Goal: Information Seeking & Learning: Learn about a topic

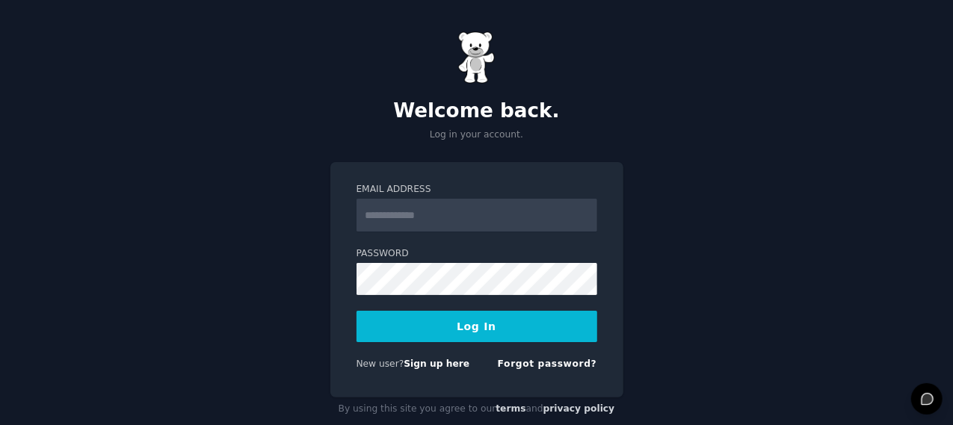
click at [490, 216] on input "Email Address" at bounding box center [477, 215] width 241 height 33
type input "**********"
click at [481, 332] on button "Log In" at bounding box center [477, 326] width 241 height 31
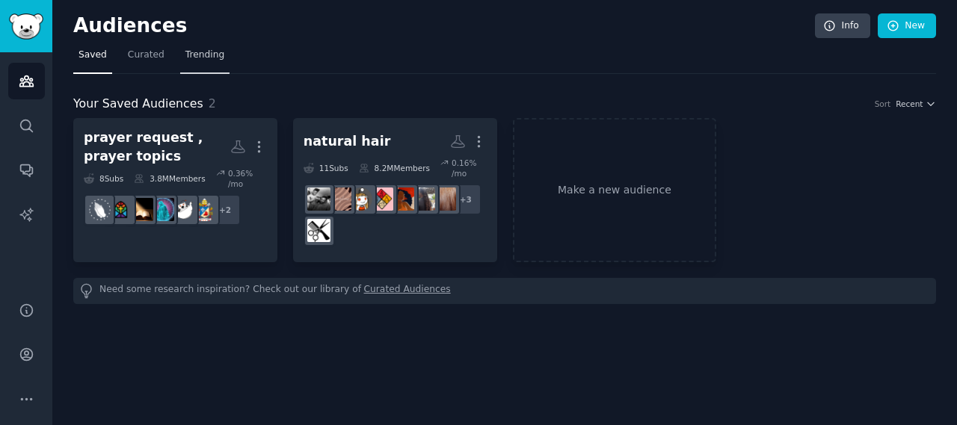
click at [200, 58] on span "Trending" at bounding box center [204, 55] width 39 height 13
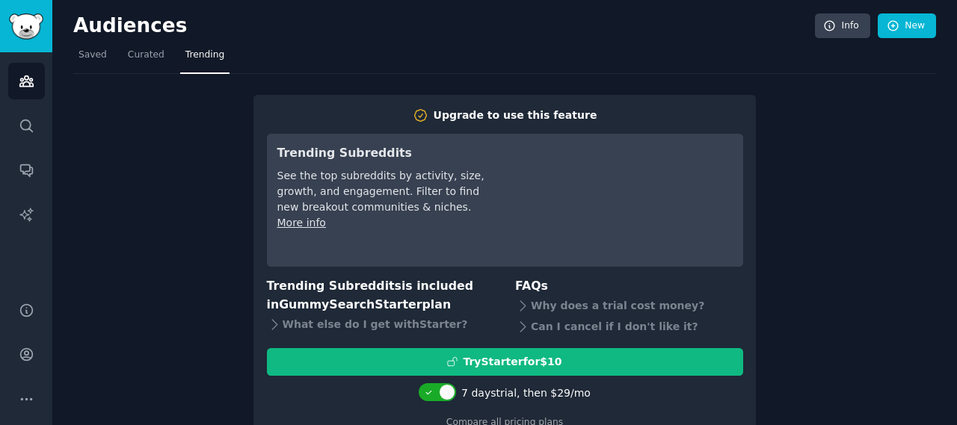
click at [913, 120] on div "Upgrade to use this feature Trending Subreddits See the top subreddits by activ…" at bounding box center [504, 258] width 862 height 369
click at [143, 56] on span "Curated" at bounding box center [146, 55] width 37 height 13
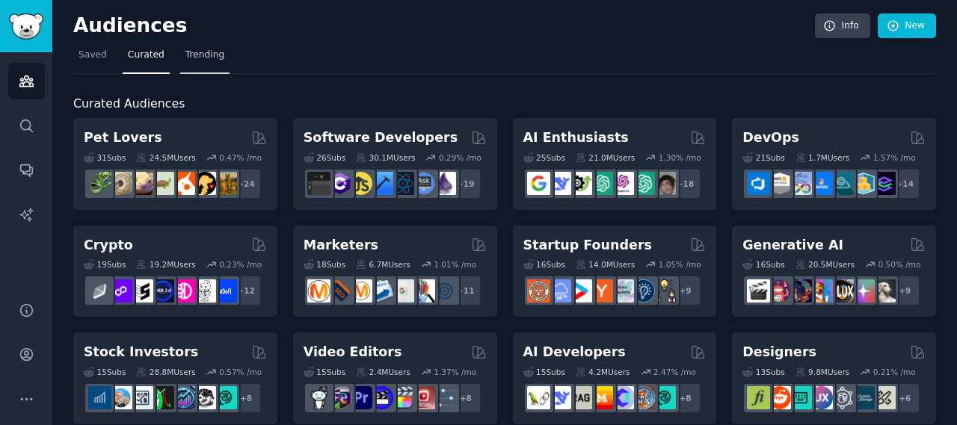
click at [206, 52] on span "Trending" at bounding box center [204, 55] width 39 height 13
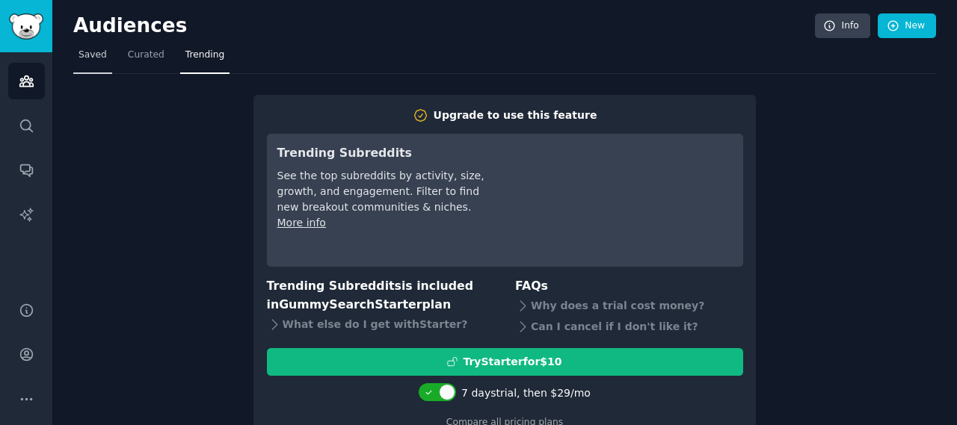
click at [90, 63] on link "Saved" at bounding box center [92, 58] width 39 height 31
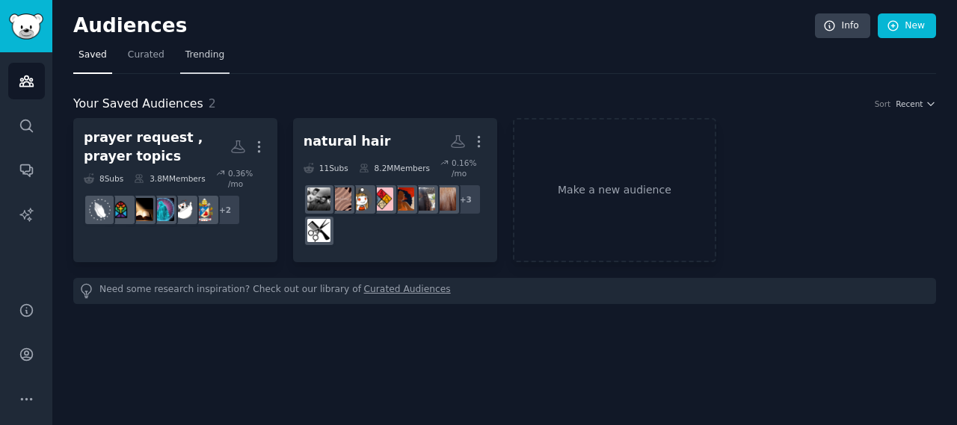
click at [198, 55] on span "Trending" at bounding box center [204, 55] width 39 height 13
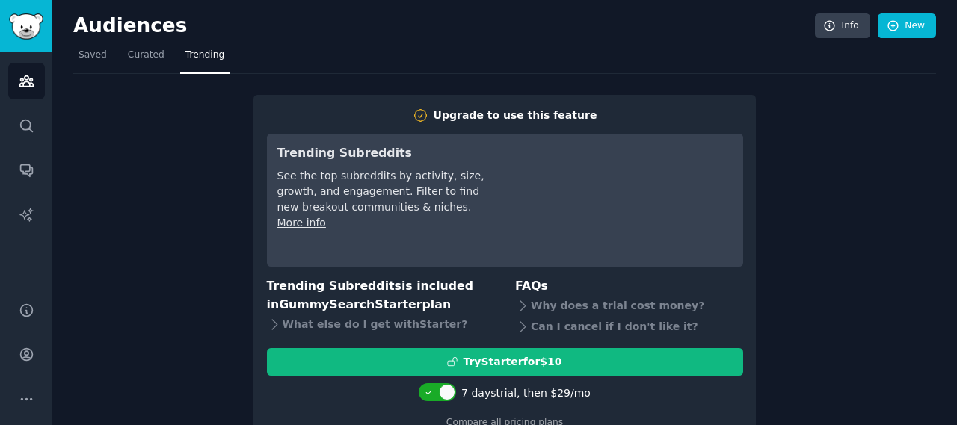
scroll to position [36, 0]
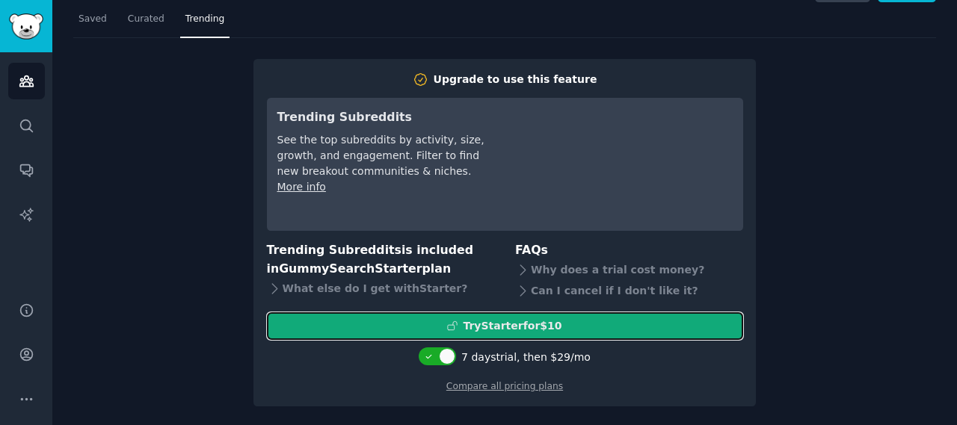
click at [548, 324] on div "Try Starter for $10" at bounding box center [512, 326] width 99 height 16
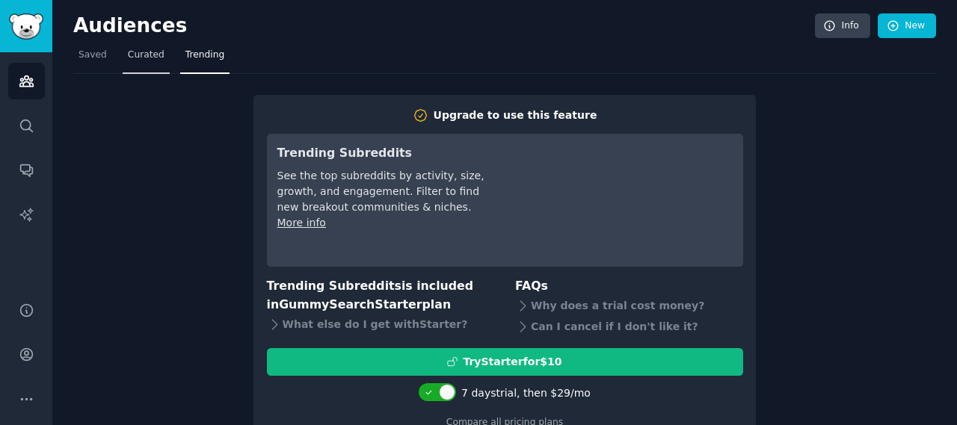
click at [137, 55] on span "Curated" at bounding box center [146, 55] width 37 height 13
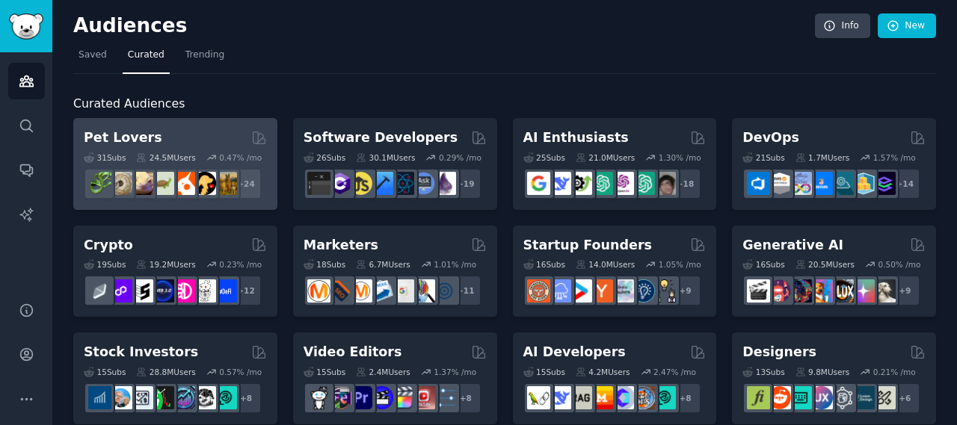
click at [210, 130] on div "Pet Lovers Curated by GummySearch" at bounding box center [175, 138] width 183 height 19
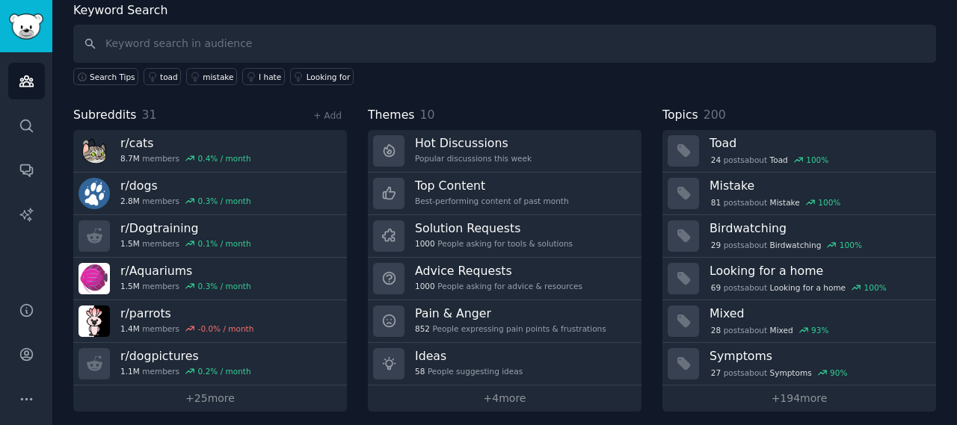
scroll to position [86, 0]
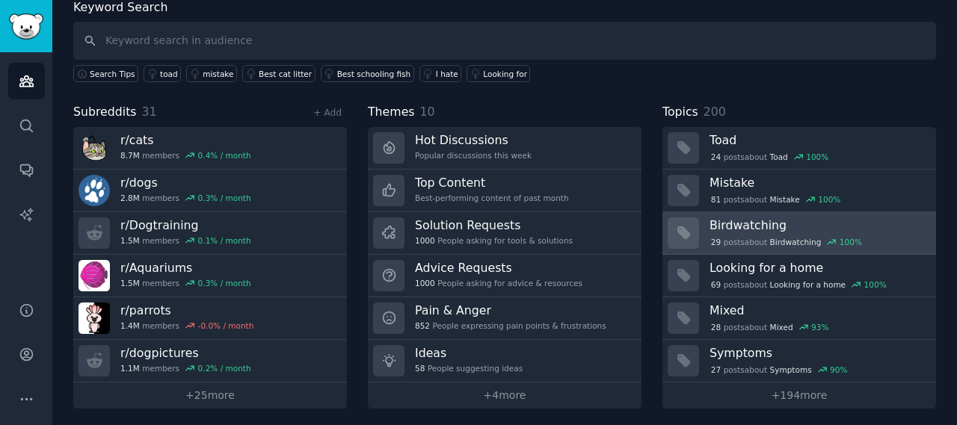
click at [815, 224] on h3 "Birdwatching" at bounding box center [817, 225] width 216 height 16
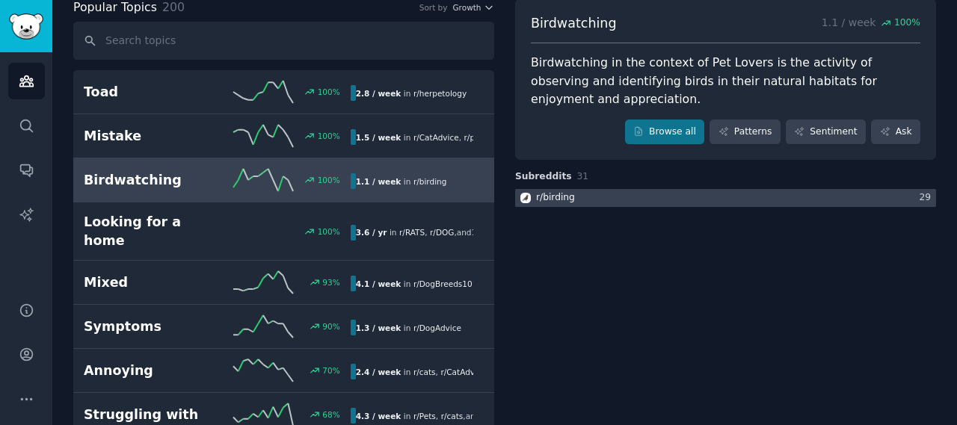
click at [690, 189] on div at bounding box center [725, 198] width 421 height 19
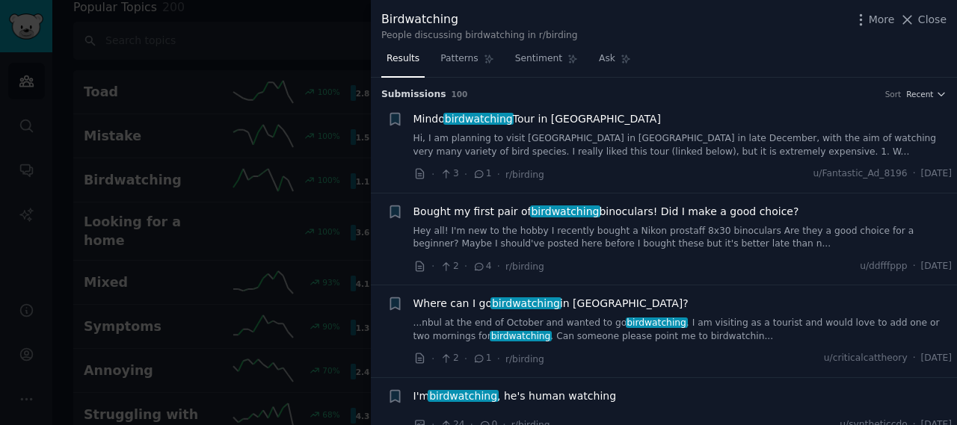
scroll to position [106, 0]
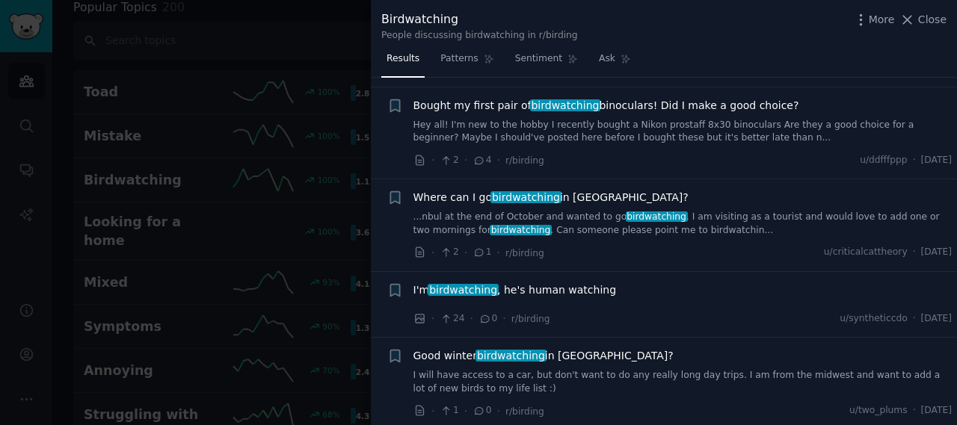
click at [697, 104] on span "Bought my first pair of birdwatching binoculars! Did I make a good choice?" at bounding box center [606, 106] width 386 height 16
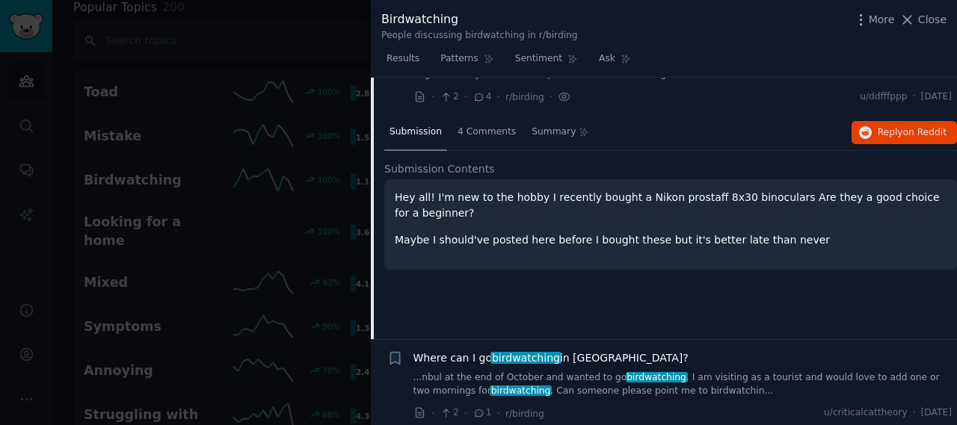
scroll to position [182, 0]
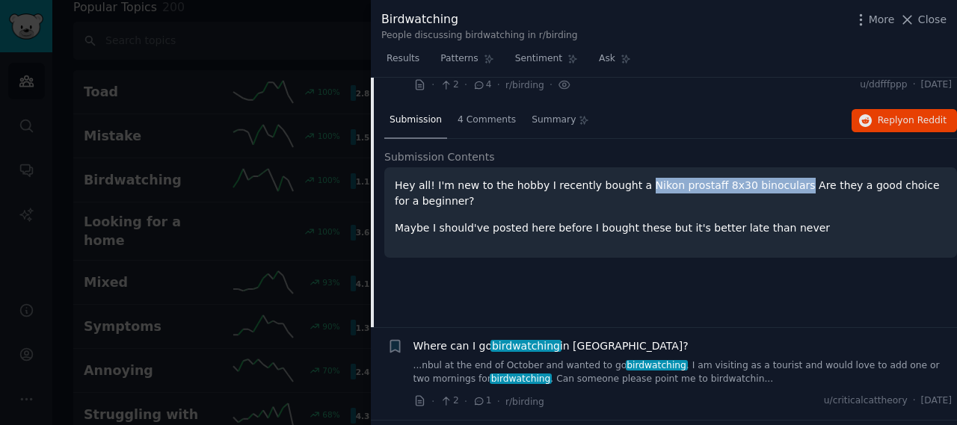
drag, startPoint x: 763, startPoint y: 185, endPoint x: 625, endPoint y: 182, distance: 138.3
click at [625, 182] on p "Hey all! I'm new to the hobby I recently bought a Nikon prostaff 8x30 binocular…" at bounding box center [671, 193] width 552 height 31
copy p "Nikon prostaff 8x30 binoculars"
click at [922, 19] on span "Close" at bounding box center [932, 20] width 28 height 16
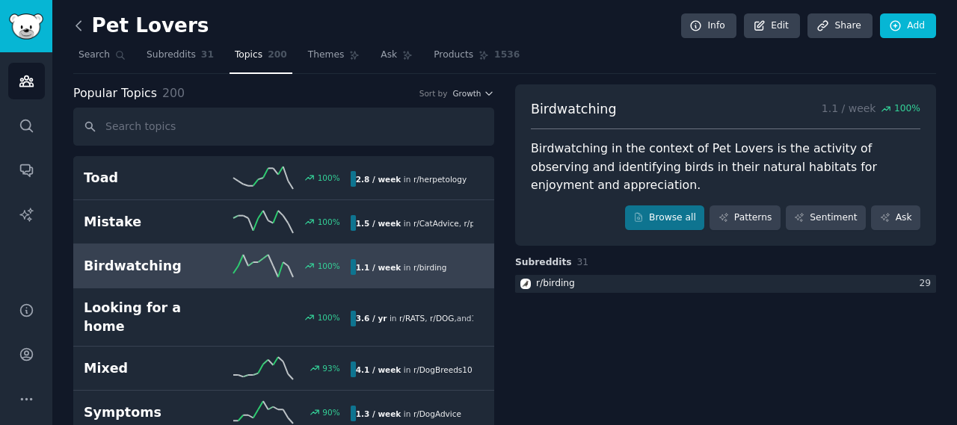
click at [77, 29] on icon at bounding box center [79, 26] width 16 height 16
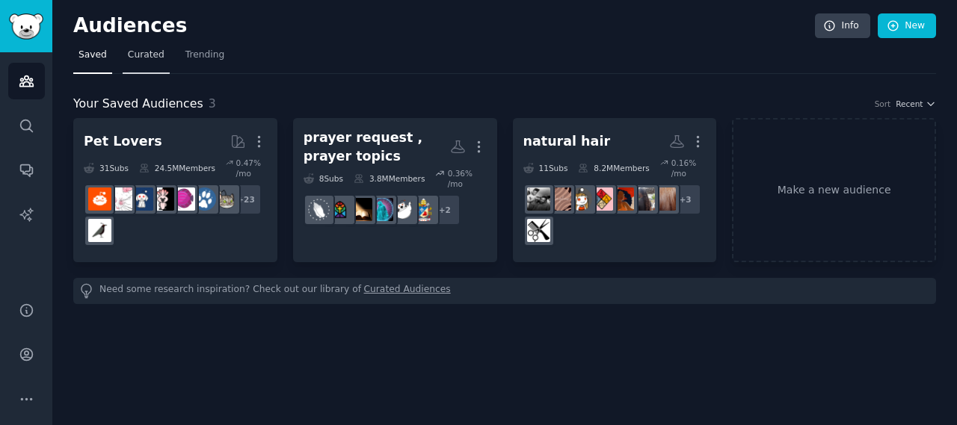
click at [141, 53] on span "Curated" at bounding box center [146, 55] width 37 height 13
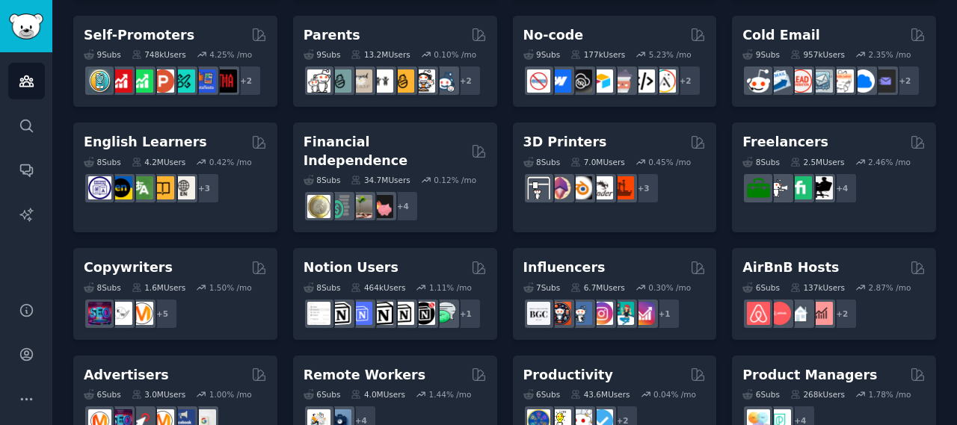
scroll to position [640, 0]
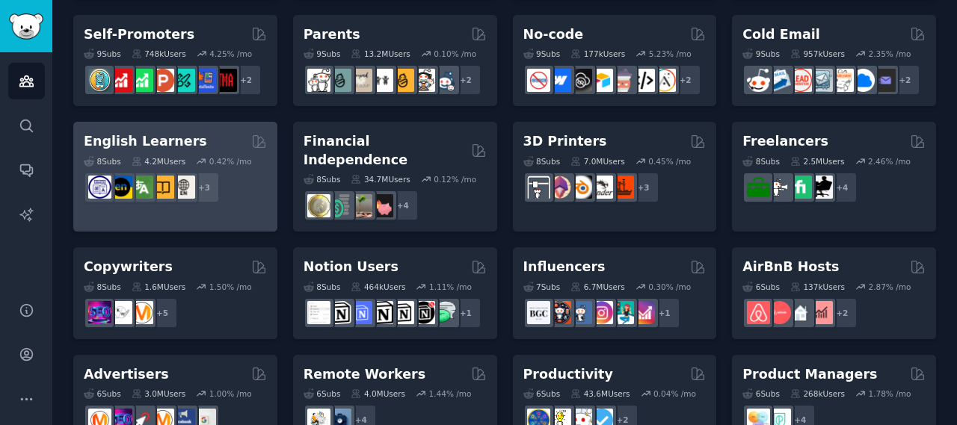
click at [219, 142] on div "English Learners" at bounding box center [175, 141] width 183 height 19
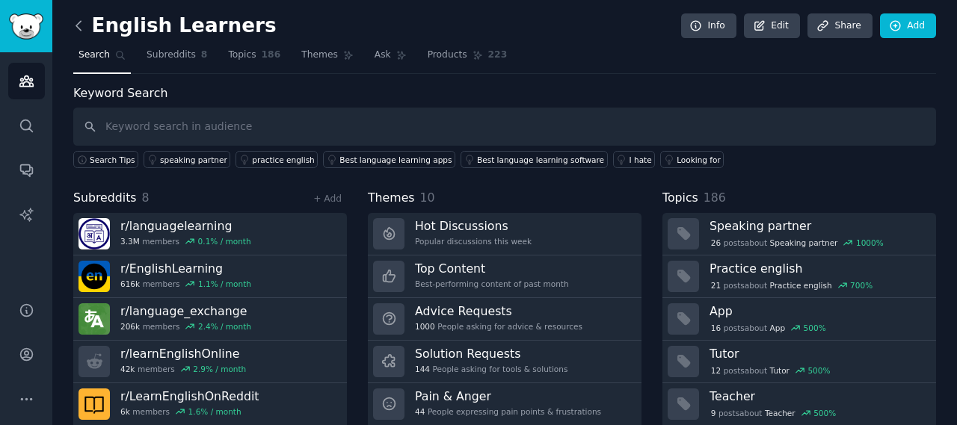
click at [80, 23] on icon at bounding box center [79, 26] width 16 height 16
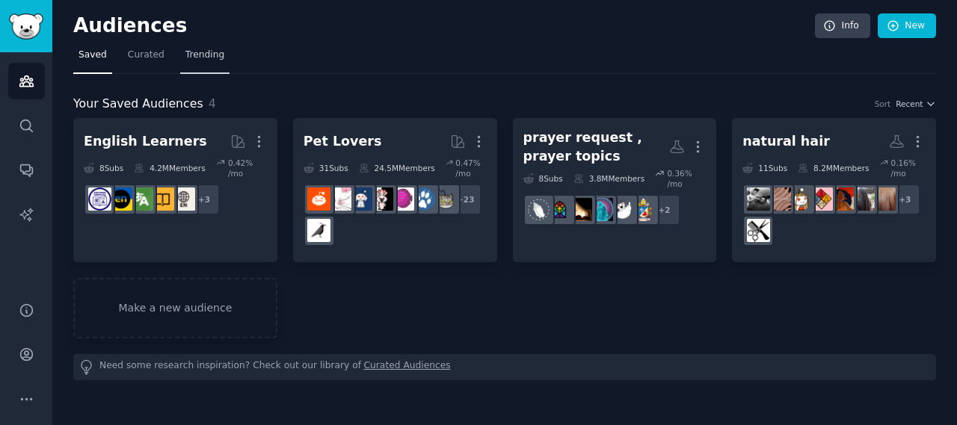
click at [211, 59] on span "Trending" at bounding box center [204, 55] width 39 height 13
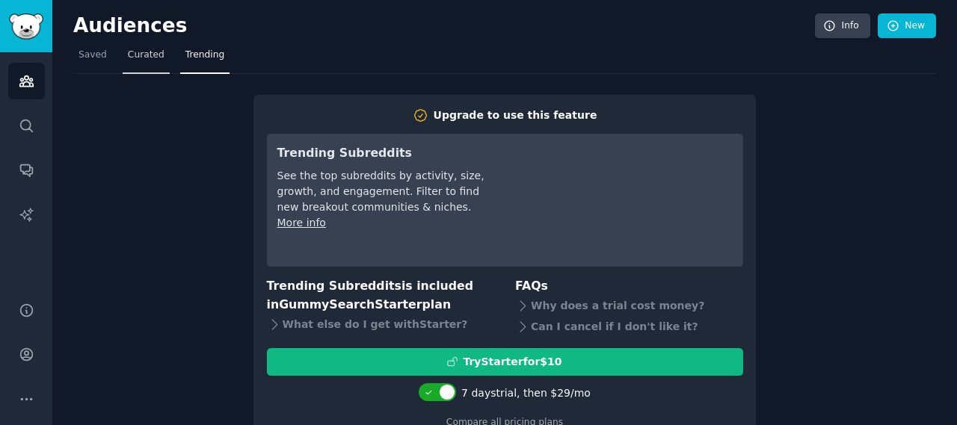
click at [149, 50] on span "Curated" at bounding box center [146, 55] width 37 height 13
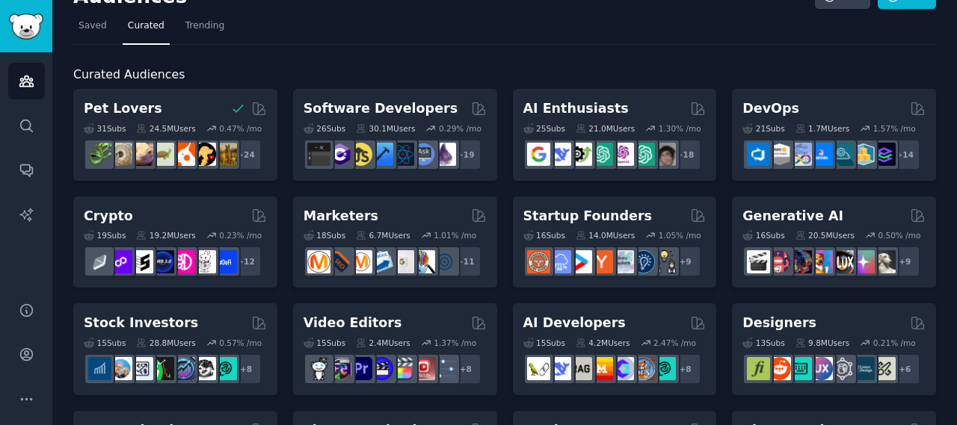
scroll to position [24, 0]
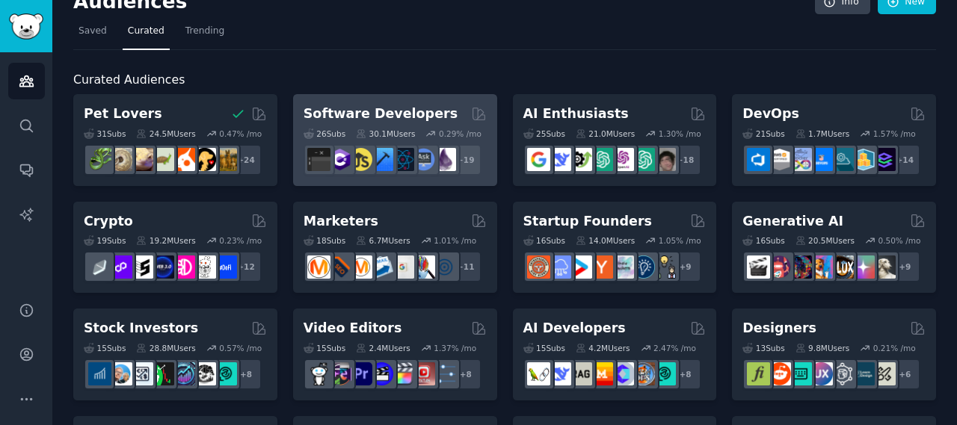
click at [455, 108] on div "Software Developers" at bounding box center [394, 114] width 183 height 19
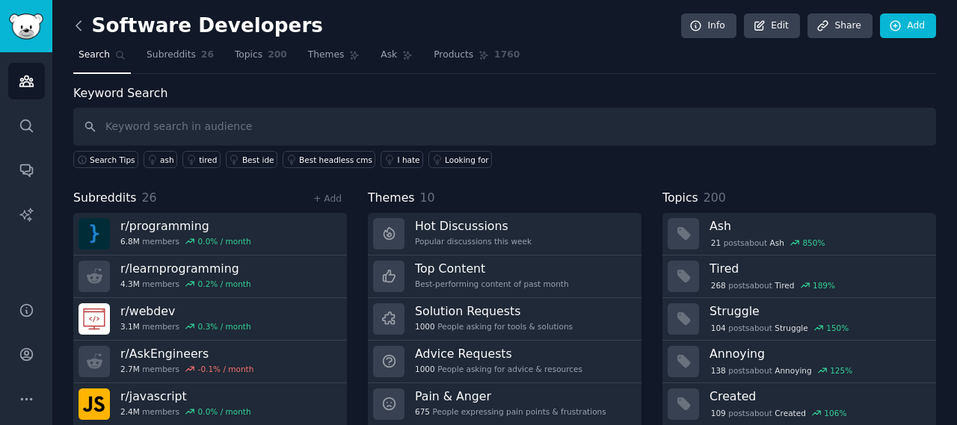
click at [83, 28] on icon at bounding box center [79, 26] width 16 height 16
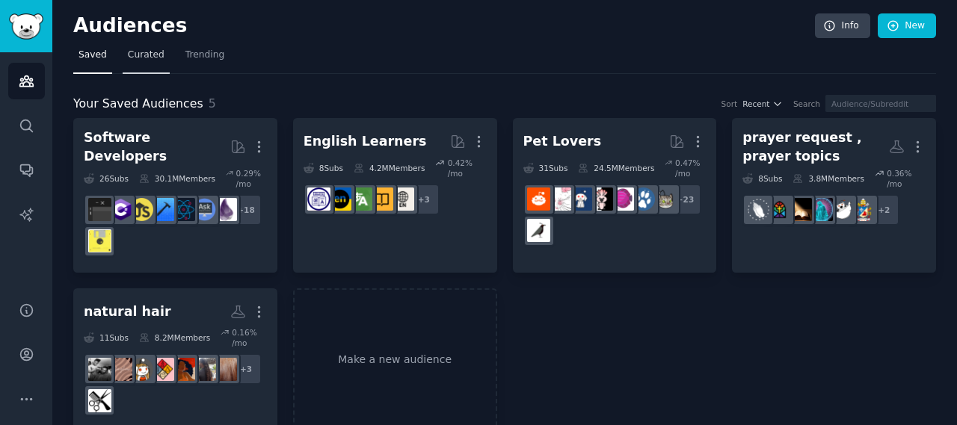
click at [149, 57] on span "Curated" at bounding box center [146, 55] width 37 height 13
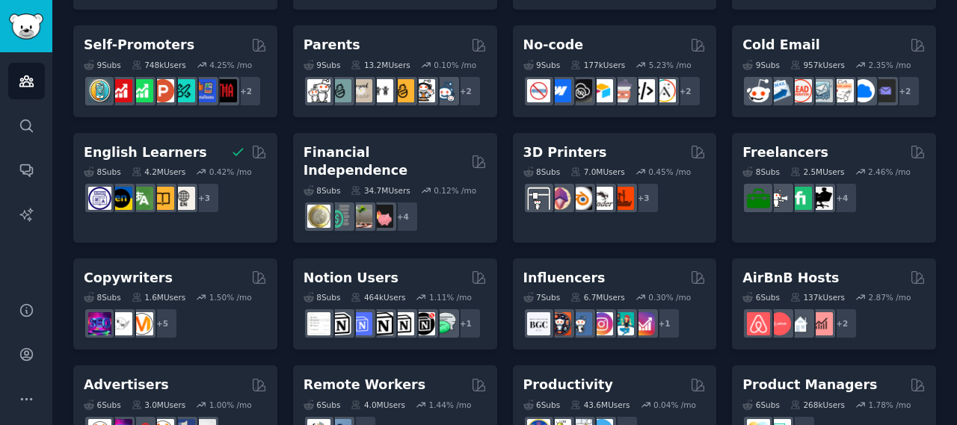
scroll to position [649, 0]
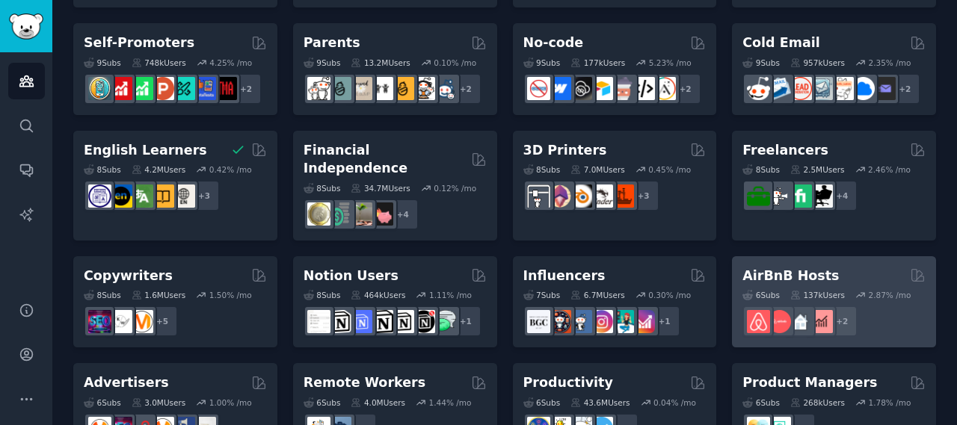
click at [838, 267] on div "AirBnB Hosts" at bounding box center [833, 276] width 183 height 19
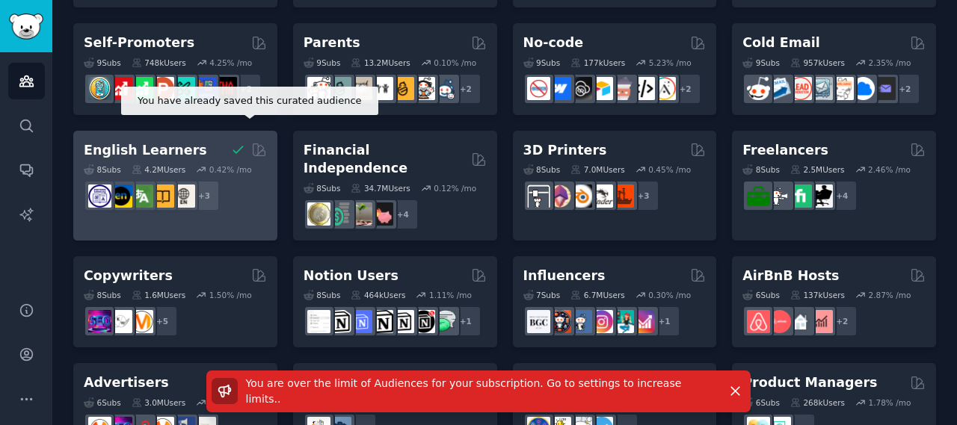
click at [235, 142] on icon at bounding box center [238, 150] width 16 height 16
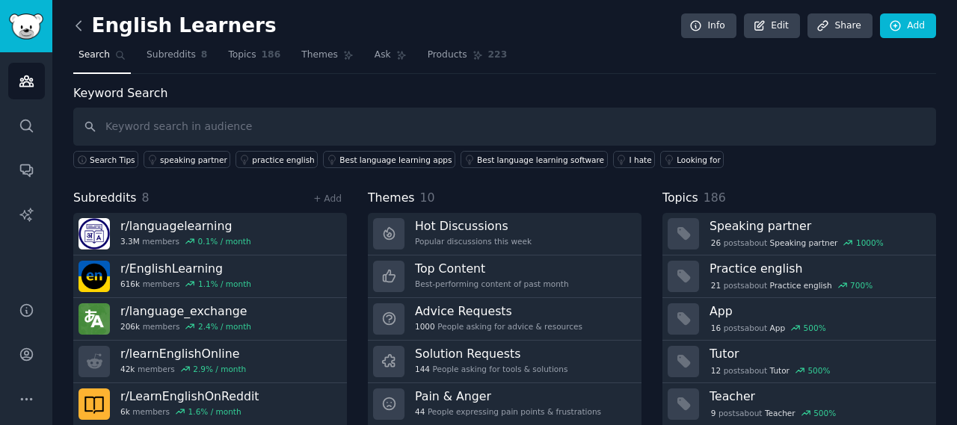
click at [77, 26] on icon at bounding box center [78, 25] width 4 height 9
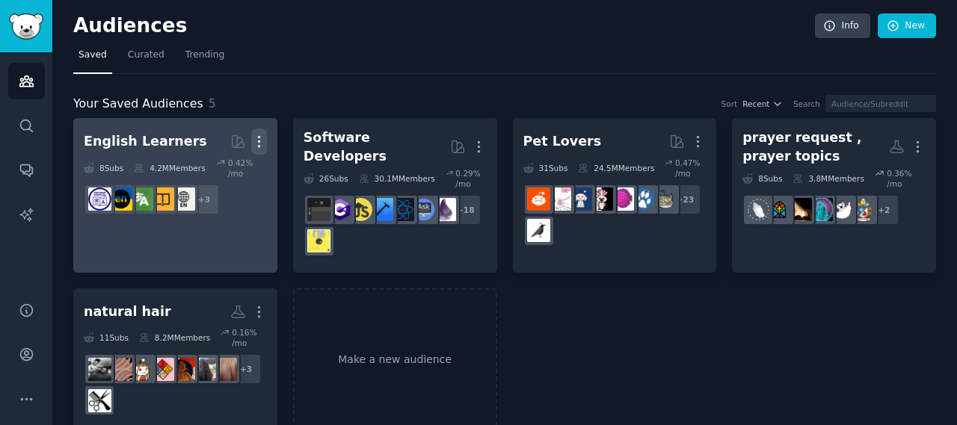
click at [261, 138] on icon "button" at bounding box center [259, 142] width 16 height 16
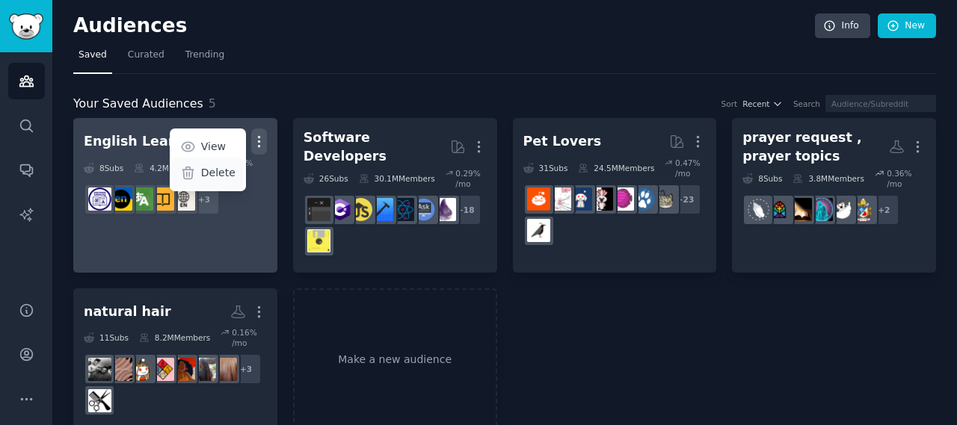
click at [227, 172] on p "Delete" at bounding box center [218, 173] width 34 height 16
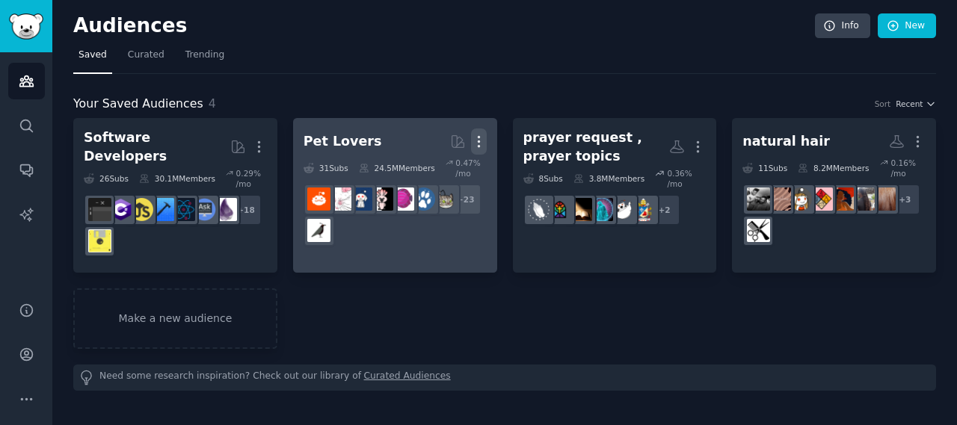
click at [480, 137] on icon "button" at bounding box center [479, 142] width 16 height 16
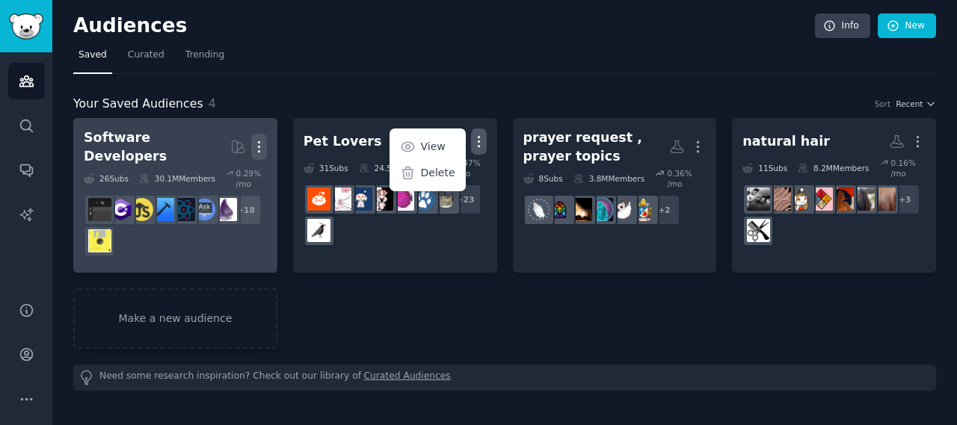
click at [259, 142] on icon "button" at bounding box center [258, 147] width 1 height 10
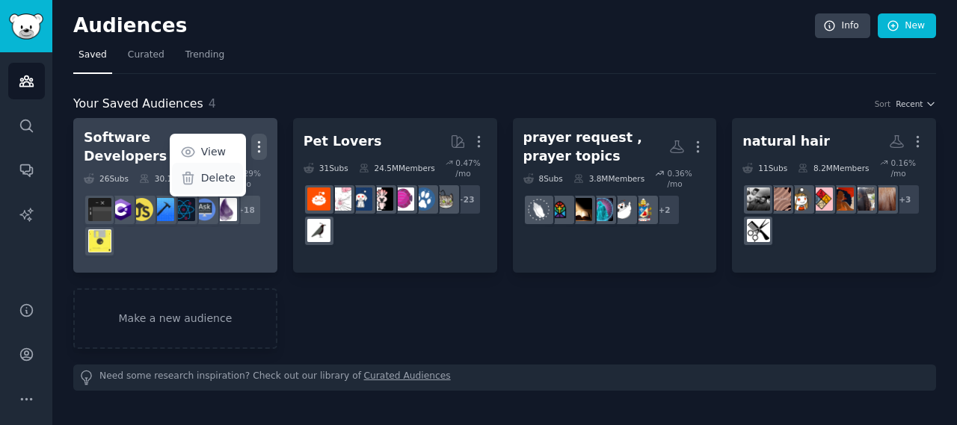
click at [220, 173] on p "Delete" at bounding box center [218, 178] width 34 height 16
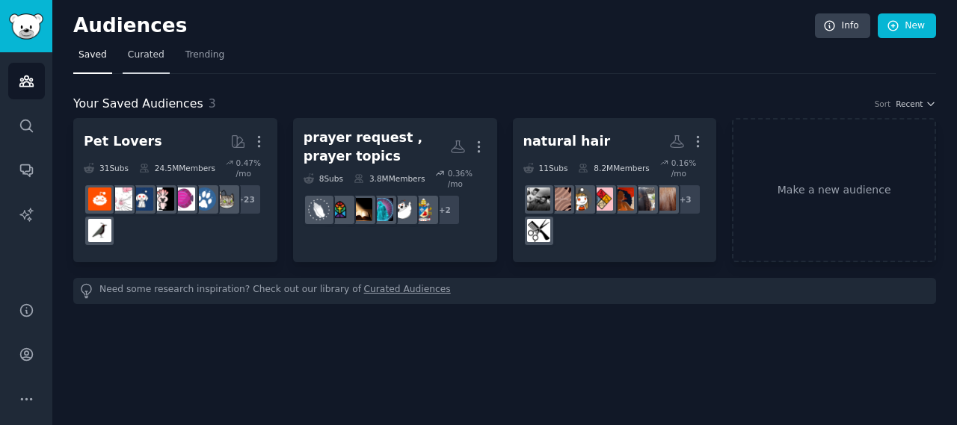
click at [143, 65] on link "Curated" at bounding box center [146, 58] width 47 height 31
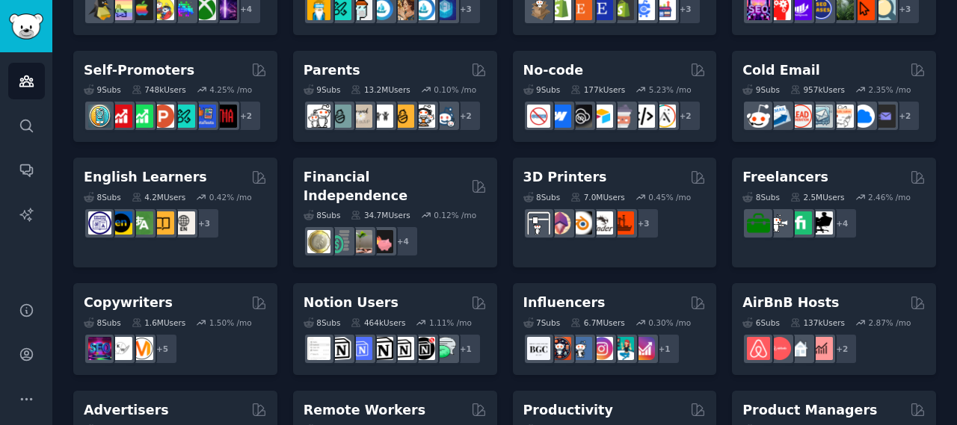
scroll to position [605, 0]
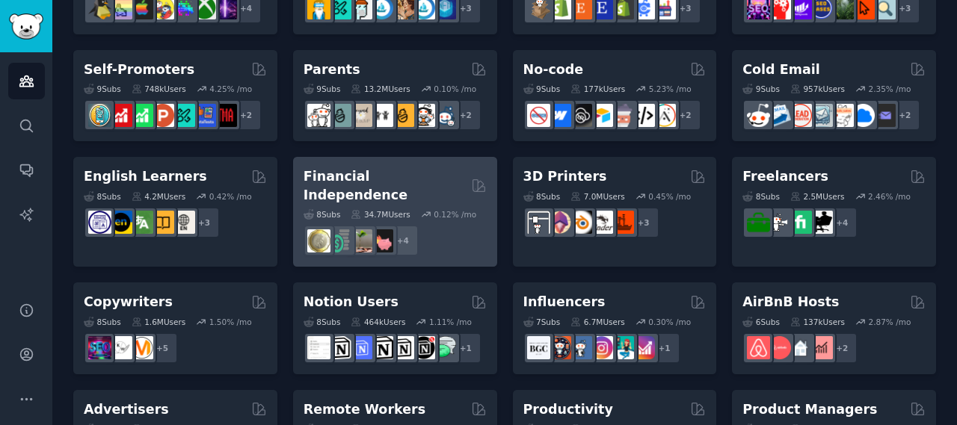
click at [454, 225] on div "+ 4" at bounding box center [394, 240] width 183 height 31
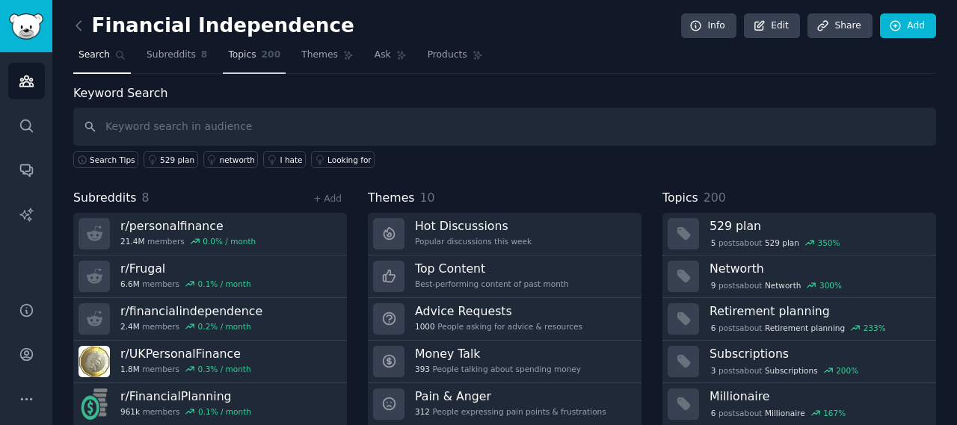
click at [243, 59] on span "Topics" at bounding box center [242, 55] width 28 height 13
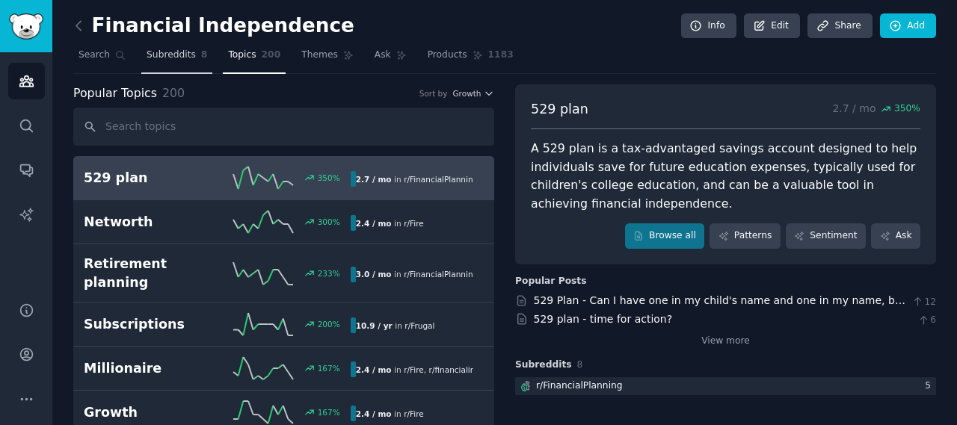
click at [179, 58] on span "Subreddits" at bounding box center [170, 55] width 49 height 13
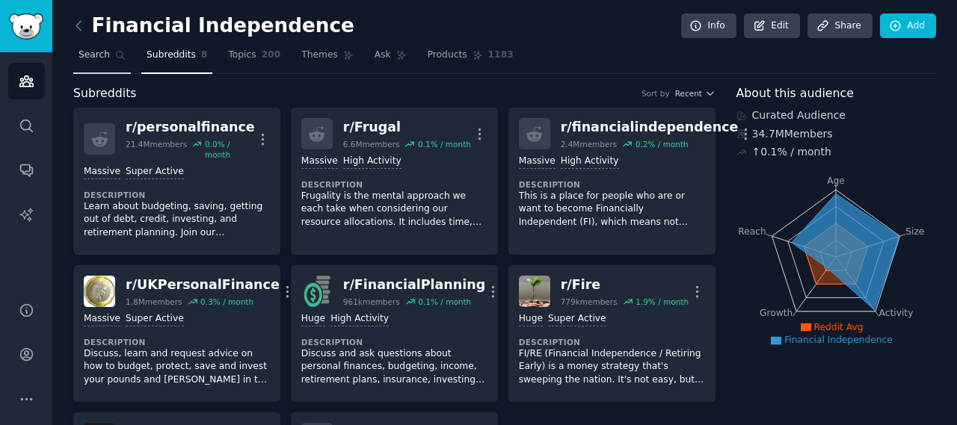
click at [102, 61] on span "Search" at bounding box center [93, 55] width 31 height 13
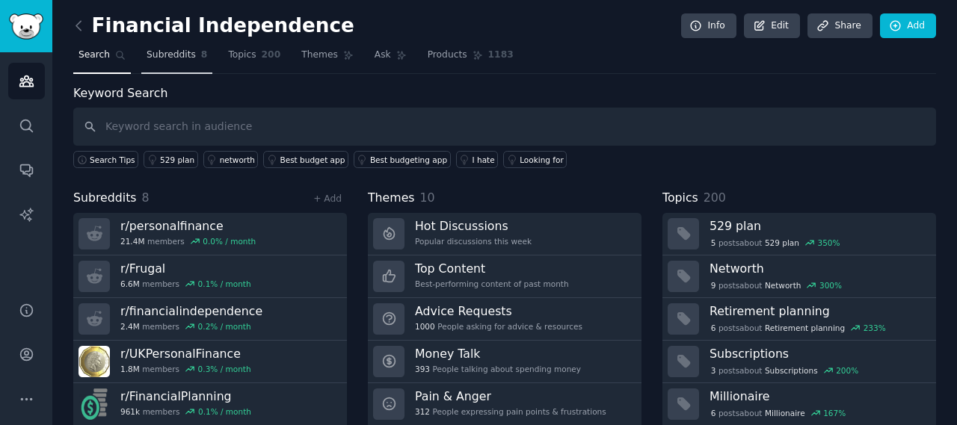
click at [161, 58] on span "Subreddits" at bounding box center [170, 55] width 49 height 13
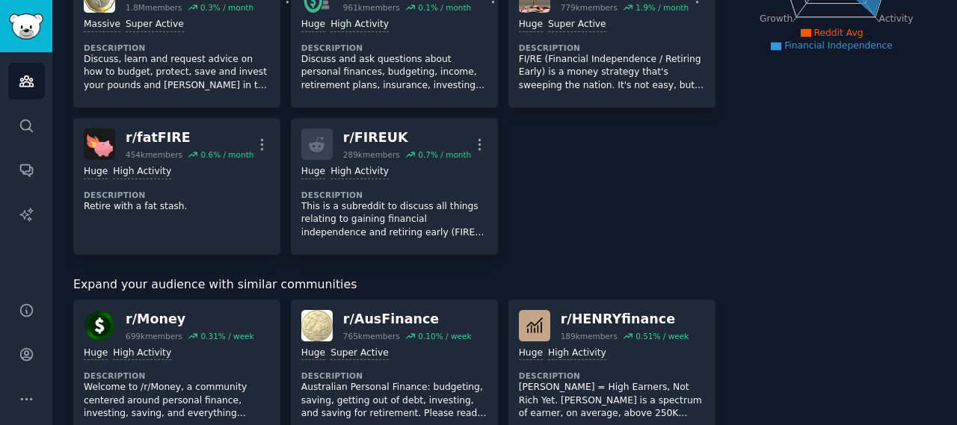
scroll to position [271, 0]
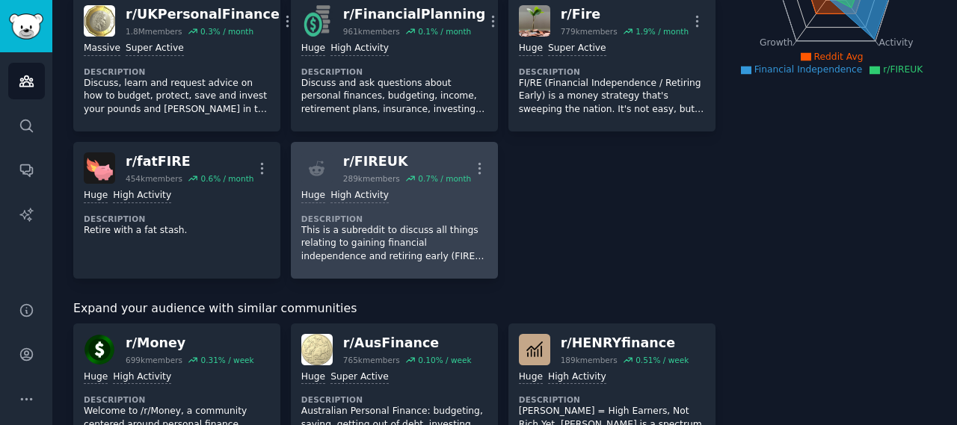
click at [472, 198] on div "Huge High Activity Description This is a subreddit to discuss all things relati…" at bounding box center [394, 226] width 186 height 84
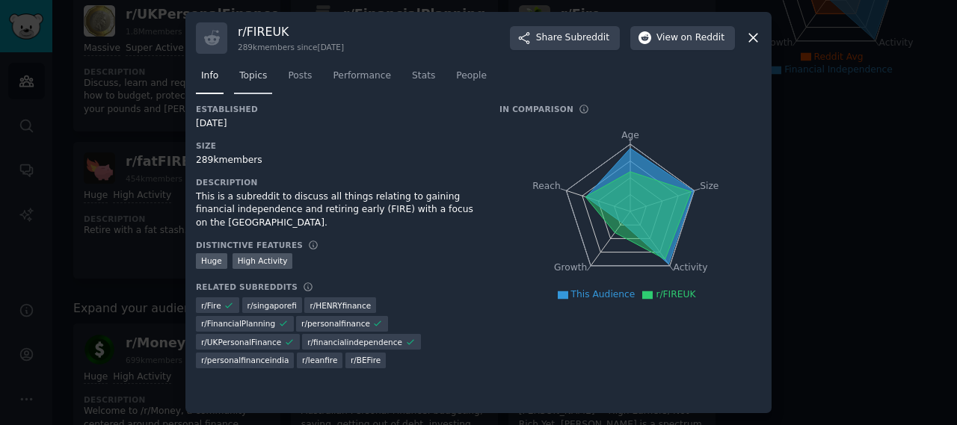
click at [259, 77] on span "Topics" at bounding box center [253, 76] width 28 height 13
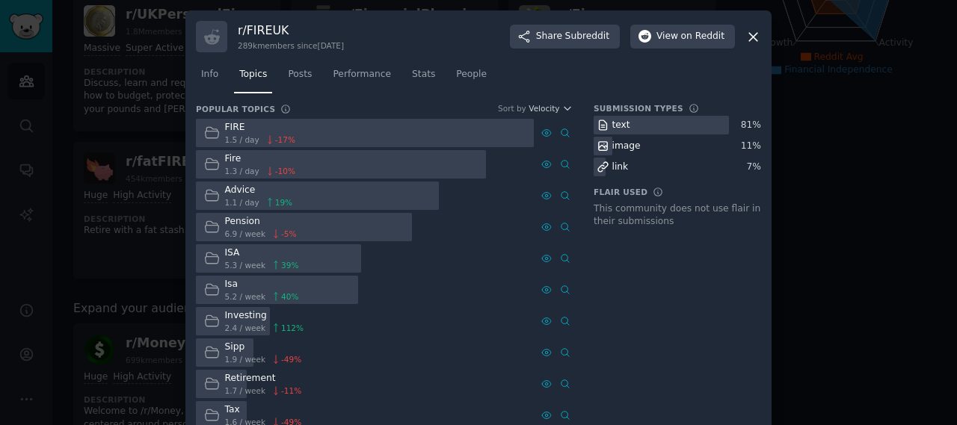
click at [206, 195] on icon at bounding box center [212, 196] width 16 height 16
click at [60, 146] on div at bounding box center [478, 212] width 957 height 425
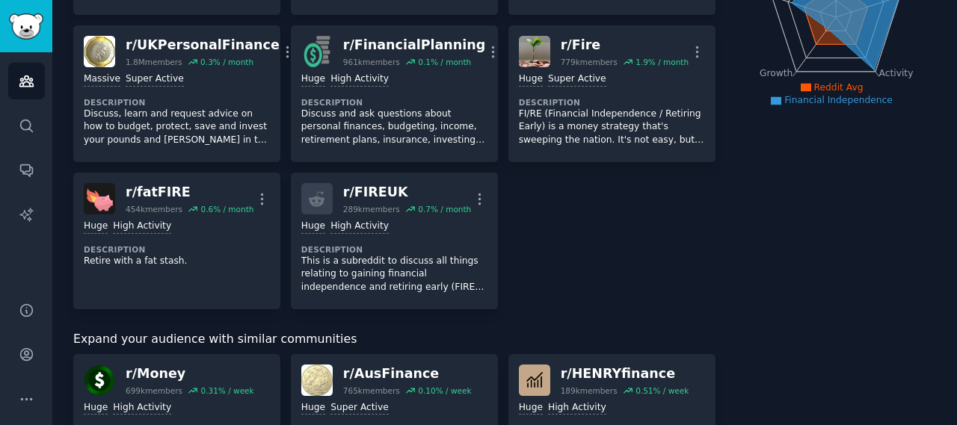
scroll to position [227, 0]
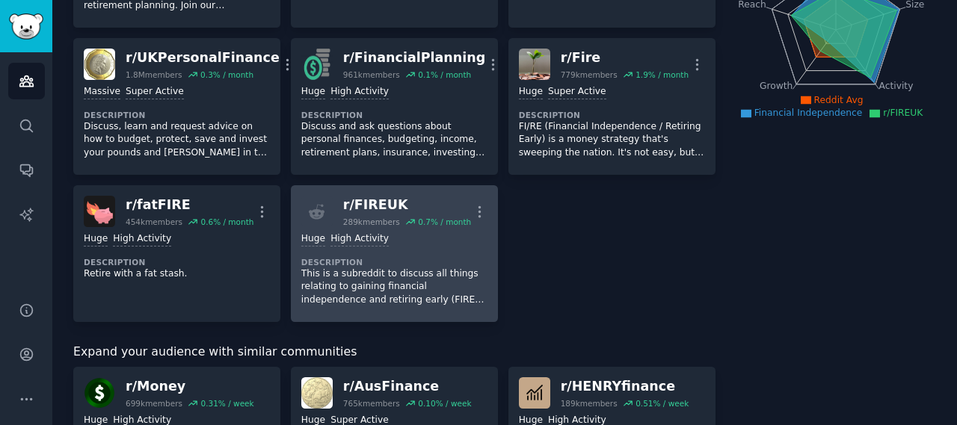
click at [463, 268] on p "This is a subreddit to discuss all things relating to gaining financial indepen…" at bounding box center [394, 288] width 186 height 40
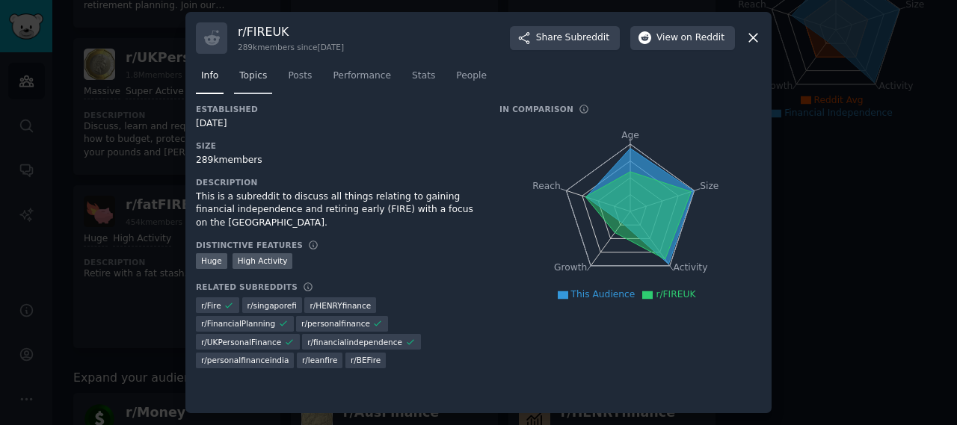
click at [256, 77] on span "Topics" at bounding box center [253, 76] width 28 height 13
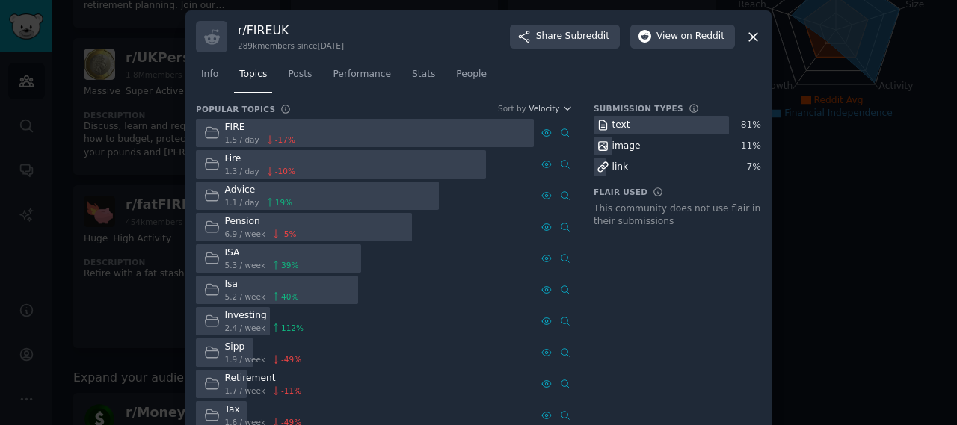
click at [358, 230] on div at bounding box center [304, 227] width 216 height 29
click at [60, 152] on div at bounding box center [478, 212] width 957 height 425
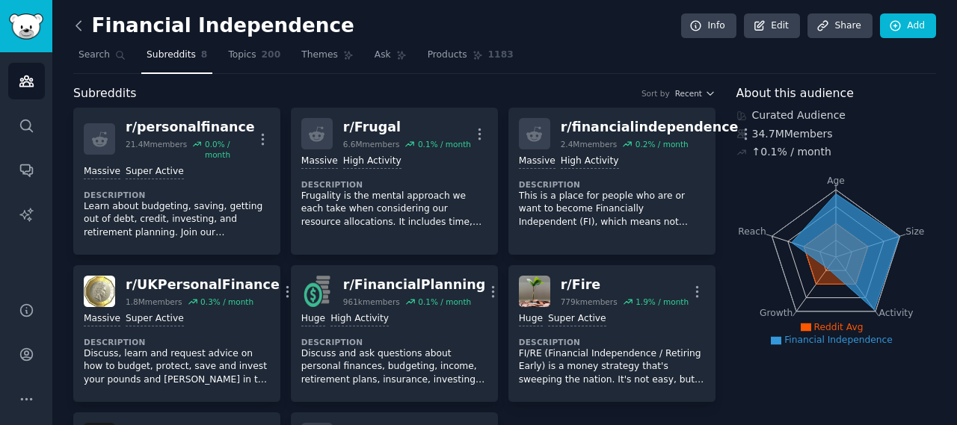
click at [76, 32] on icon at bounding box center [79, 26] width 16 height 16
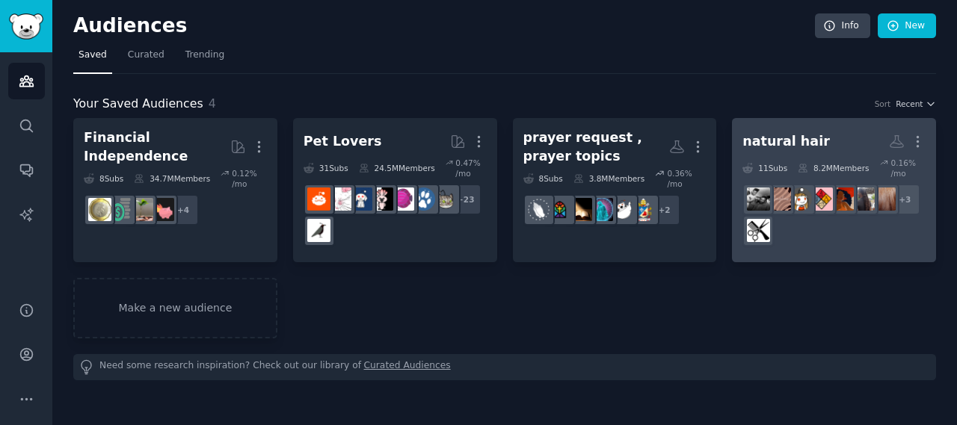
click at [854, 134] on h2 "natural hair Custom Audience More" at bounding box center [833, 142] width 183 height 26
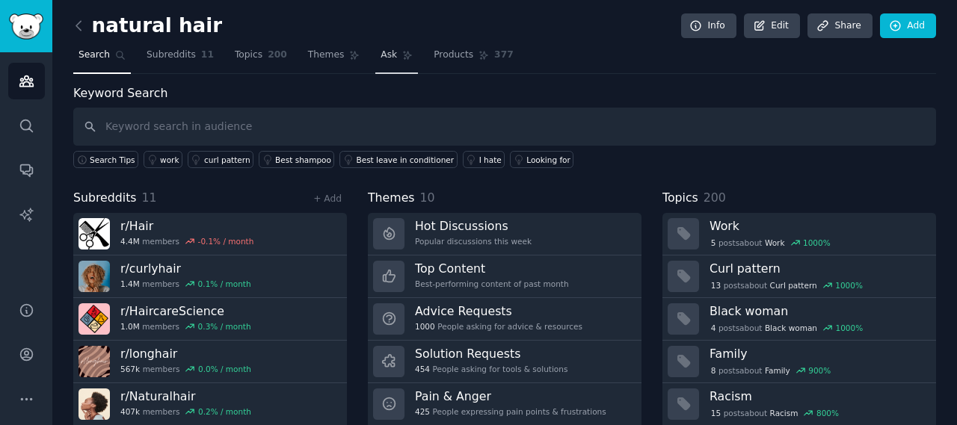
click at [377, 53] on link "Ask" at bounding box center [396, 58] width 43 height 31
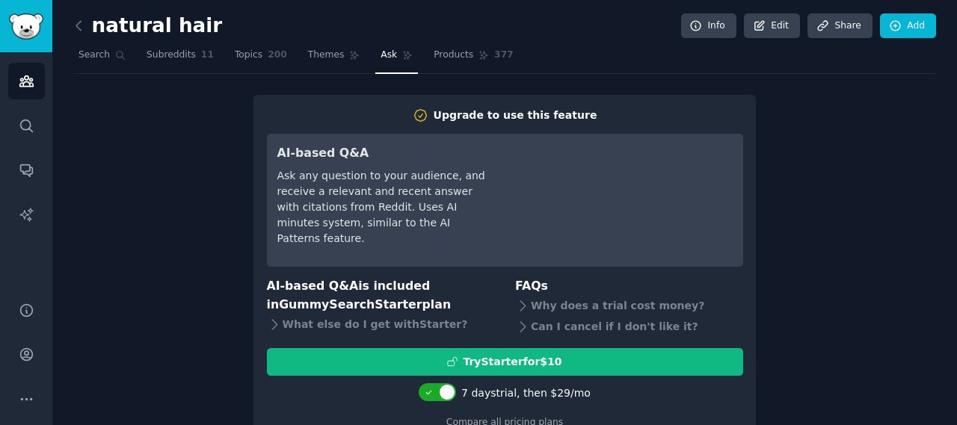
click at [235, 101] on div "Upgrade to use this feature AI-based Q&A Ask any question to your audience, and…" at bounding box center [504, 269] width 862 height 348
click at [167, 54] on span "Subreddits" at bounding box center [170, 55] width 49 height 13
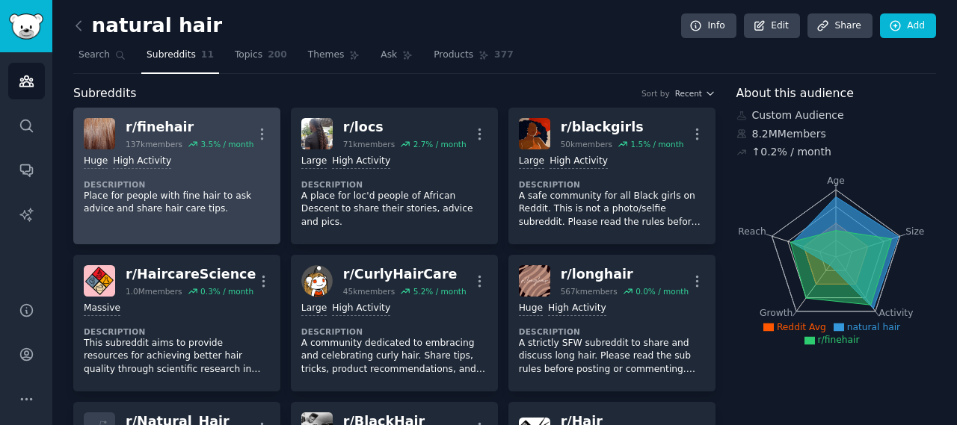
click at [232, 170] on div "Huge High Activity Description Place for people with fine hair to ask advice an…" at bounding box center [177, 185] width 186 height 72
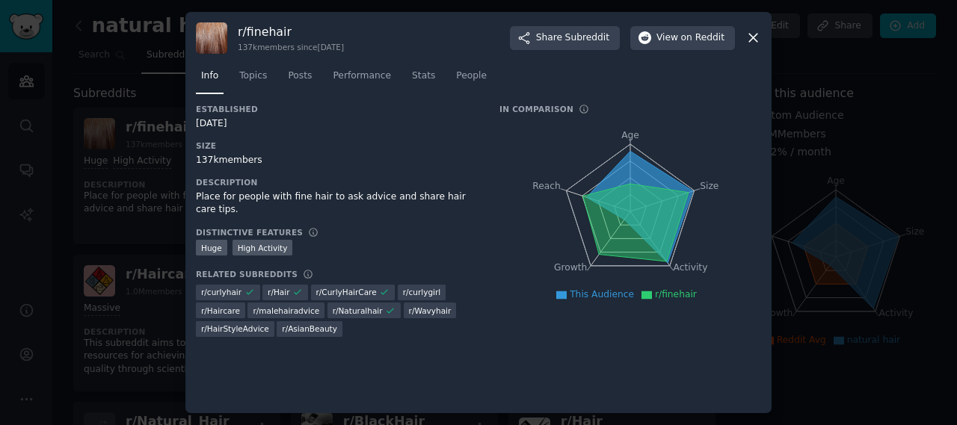
click at [70, 238] on div at bounding box center [478, 212] width 957 height 425
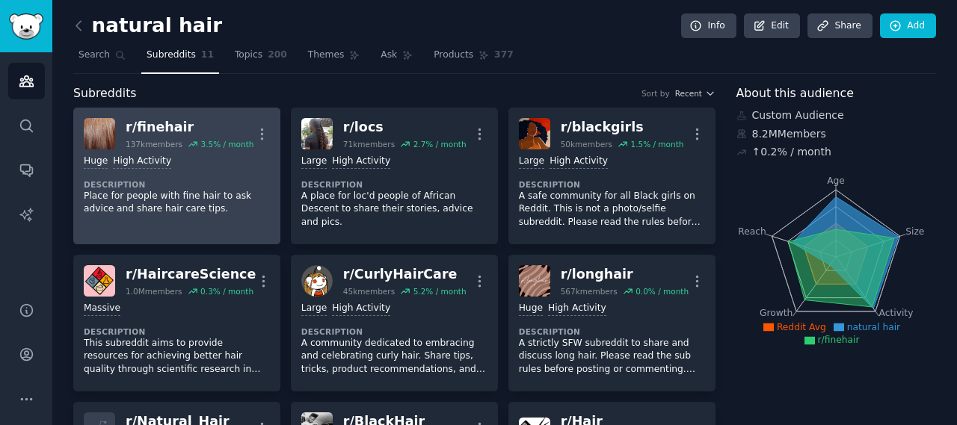
click at [241, 171] on div "Huge High Activity Description Place for people with fine hair to ask advice an…" at bounding box center [177, 185] width 186 height 72
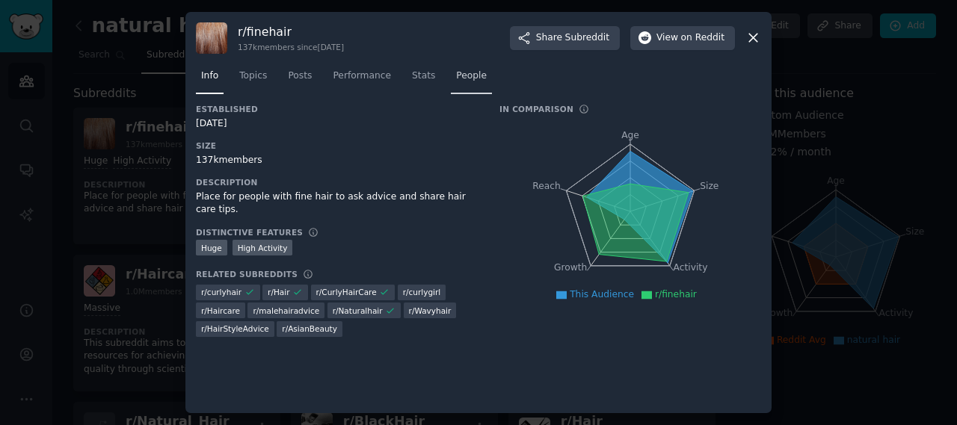
click at [457, 77] on span "People" at bounding box center [471, 76] width 31 height 13
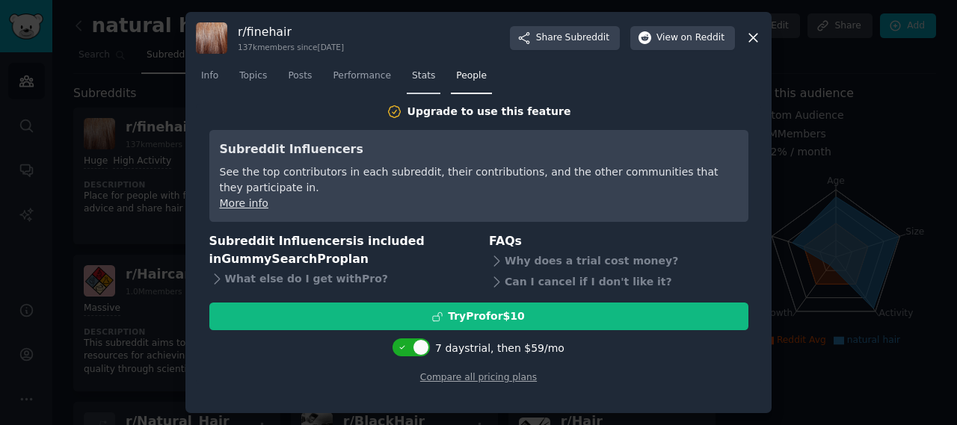
click at [412, 78] on span "Stats" at bounding box center [423, 76] width 23 height 13
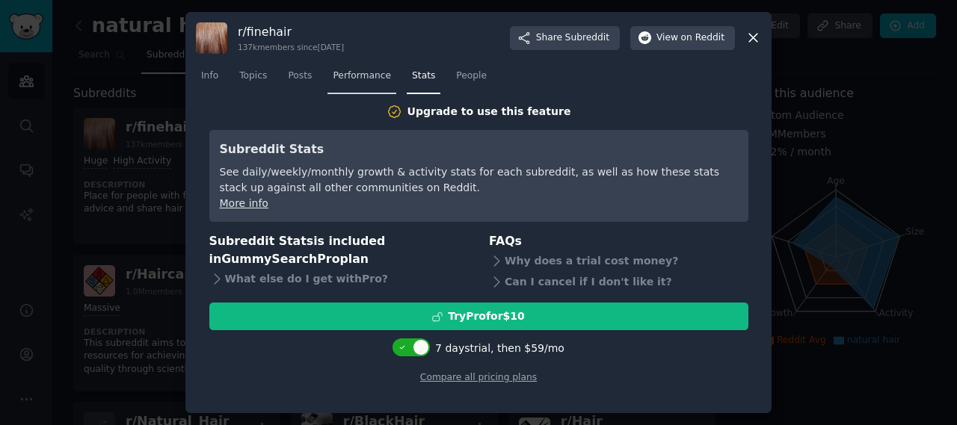
click at [348, 75] on span "Performance" at bounding box center [362, 76] width 58 height 13
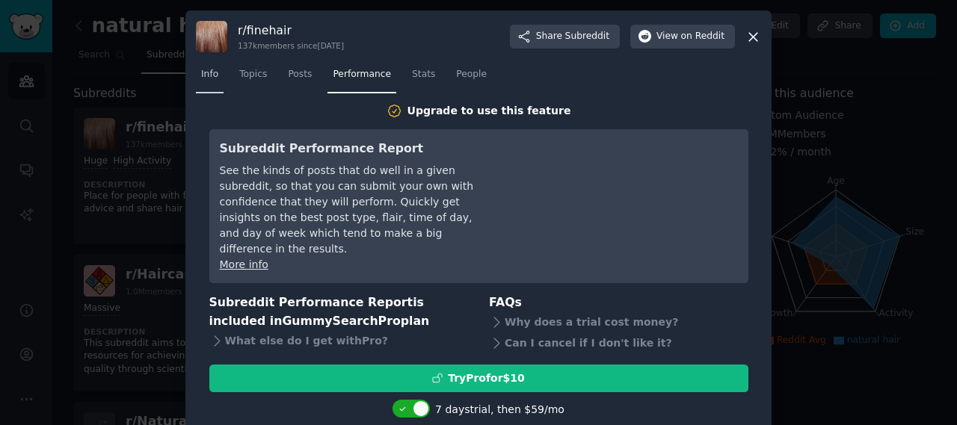
click at [215, 83] on link "Info" at bounding box center [210, 78] width 28 height 31
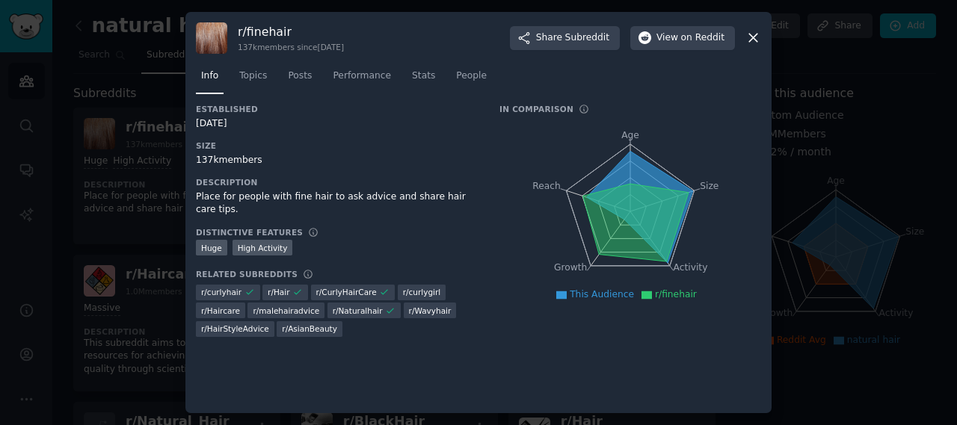
click at [756, 36] on icon at bounding box center [753, 38] width 16 height 16
